Goal: Complete application form

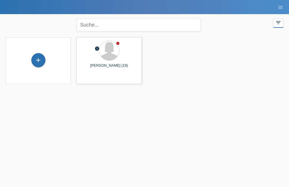
click at [40, 59] on div "+" at bounding box center [39, 60] width 14 height 10
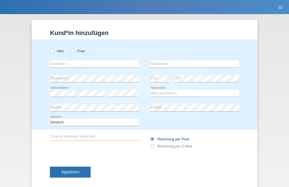
click at [79, 52] on label "Frau" at bounding box center [77, 51] width 14 height 4
click at [74, 52] on input "Frau" at bounding box center [72, 51] width 4 height 4
radio input "true"
click at [288, 183] on div "Kund*in hinzufügen Kunde hinzufügen Kundin hinzufügen Herr Frau error Vorname e…" at bounding box center [144, 100] width 289 height 172
click at [82, 64] on input "text" at bounding box center [94, 63] width 89 height 7
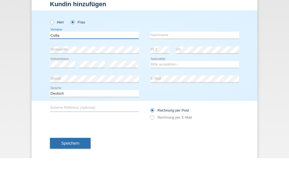
type input "Csilla"
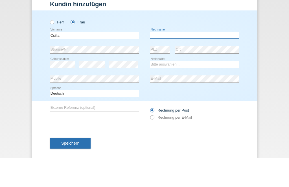
click at [176, 60] on input "text" at bounding box center [194, 63] width 89 height 7
type input "Renk"
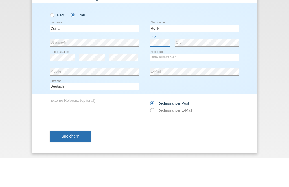
scroll to position [9, 0]
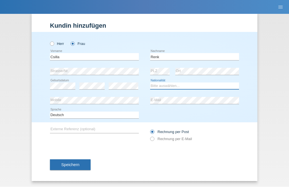
click at [181, 85] on select "Bitte auswählen... Schweiz Deutschland Liechtenstein Österreich ------------ Af…" at bounding box center [194, 86] width 89 height 7
select select "CH"
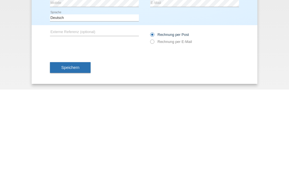
click at [80, 159] on button "Speichern" at bounding box center [70, 164] width 41 height 11
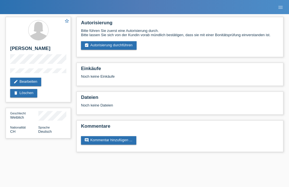
click at [127, 48] on link "assignment_turned_in Autorisierung durchführen" at bounding box center [109, 45] width 56 height 8
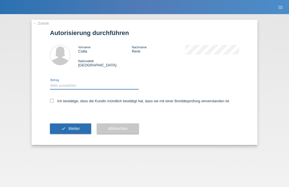
click at [92, 86] on select "Bitte auswählen CHF 1.00 - CHF 499.00 CHF 500.00 - CHF 1'999.00 CHF 2'000.00 - …" at bounding box center [94, 85] width 89 height 7
select select "2"
click at [53, 99] on div "Ich bestätige, dass die Kundin mündlich bestätigt hat, dass sie mit einer Bonit…" at bounding box center [144, 102] width 189 height 19
click at [54, 103] on label "Ich bestätige, dass die Kundin mündlich bestätigt hat, dass sie mit einer Bonit…" at bounding box center [140, 101] width 180 height 4
click at [54, 102] on input "Ich bestätige, dass die Kundin mündlich bestätigt hat, dass sie mit einer Bonit…" at bounding box center [52, 101] width 4 height 4
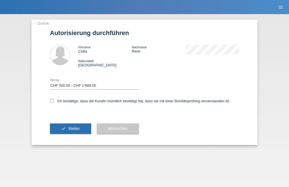
checkbox input "true"
click at [78, 130] on span "Weiter" at bounding box center [74, 128] width 12 height 5
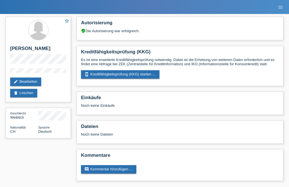
scroll to position [7, 0]
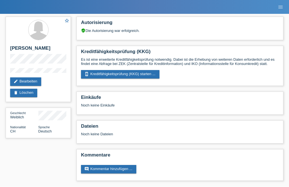
click at [135, 70] on link "perm_device_information Kreditfähigkeitsprüfung (KKG) starten ..." at bounding box center [120, 74] width 78 height 8
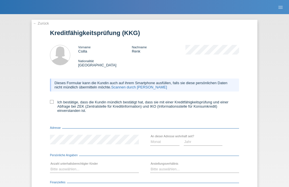
click at [56, 109] on label "Ich bestätige, dass die Kundin mündlich bestätigt hat, dass sie mit einer Kredi…" at bounding box center [144, 106] width 189 height 13
click at [54, 103] on input "Ich bestätige, dass die Kundin mündlich bestätigt hat, dass sie mit einer Kredi…" at bounding box center [52, 102] width 4 height 4
checkbox input "true"
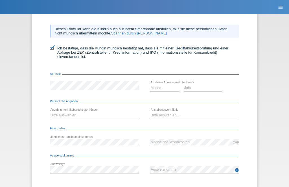
scroll to position [54, 0]
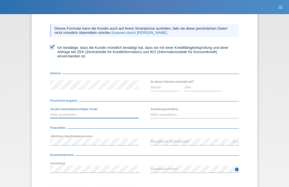
click at [91, 118] on select "Bitte auswählen... 0 1 2 3 4 5 6 7 8 9" at bounding box center [94, 114] width 89 height 7
select select "0"
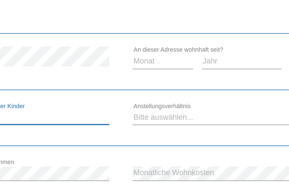
scroll to position [63, 0]
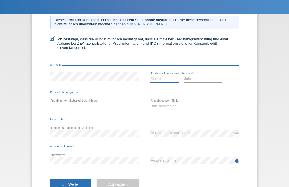
click at [159, 82] on select "Monat 01 02 03 04 05 06 07 08 09 10" at bounding box center [164, 79] width 29 height 7
select select "10"
click at [203, 81] on select "Jahr 2025 2024 2023 2022 2021 2020 2019 2018 2017 2016 2015 2014 2013 2012 2011…" at bounding box center [202, 79] width 39 height 7
select select "2014"
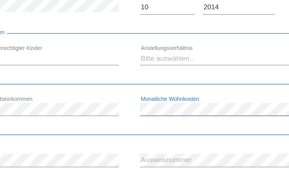
scroll to position [69, 0]
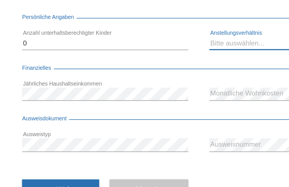
click at [150, 97] on select "Bitte auswählen... Unbefristet Befristet Lehrling/Student Pensioniert Nicht arb…" at bounding box center [194, 100] width 89 height 7
select select "UNLIMITED"
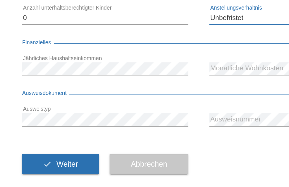
scroll to position [87, 0]
click at [50, 159] on button "check Weiter" at bounding box center [70, 164] width 41 height 11
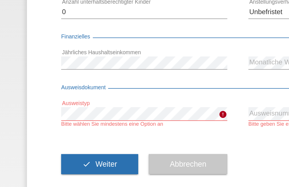
click at [68, 162] on span "Weiter" at bounding box center [74, 164] width 12 height 5
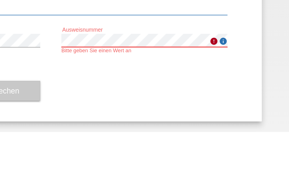
scroll to position [91, 0]
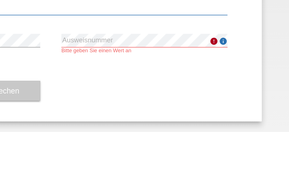
click at [99, 148] on div "check Weiter Abbrechen" at bounding box center [144, 164] width 189 height 33
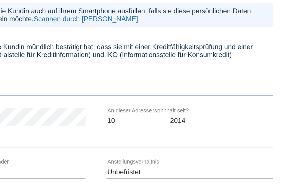
scroll to position [0, 0]
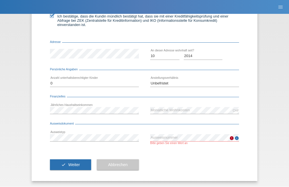
click at [76, 162] on span "Weiter" at bounding box center [74, 164] width 12 height 5
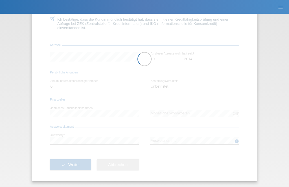
scroll to position [87, 0]
